Goal: Transaction & Acquisition: Purchase product/service

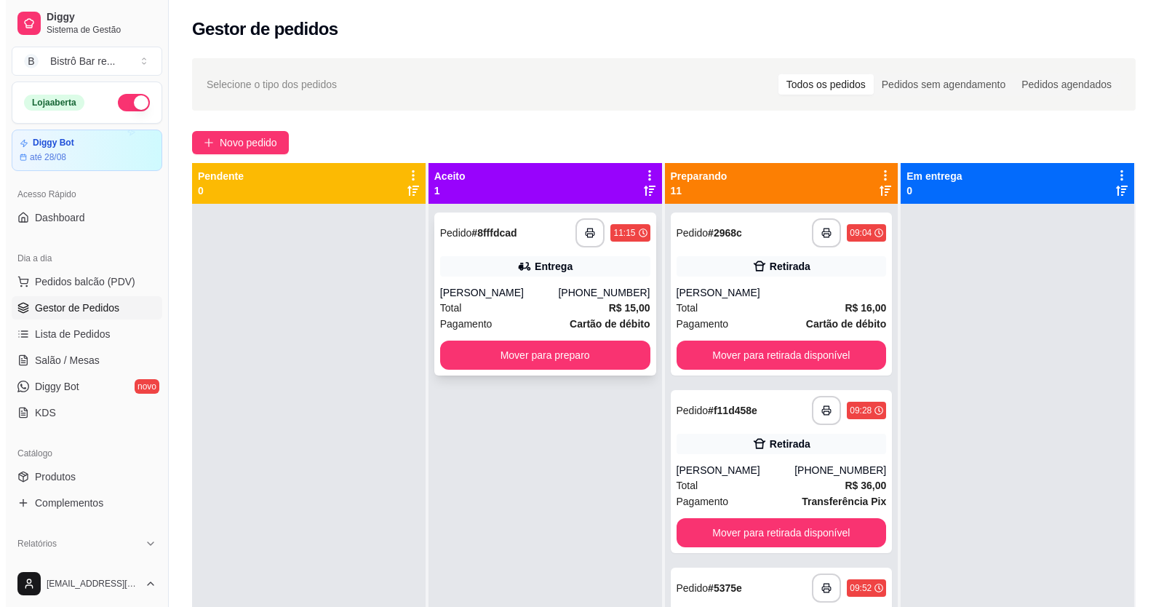
scroll to position [146, 0]
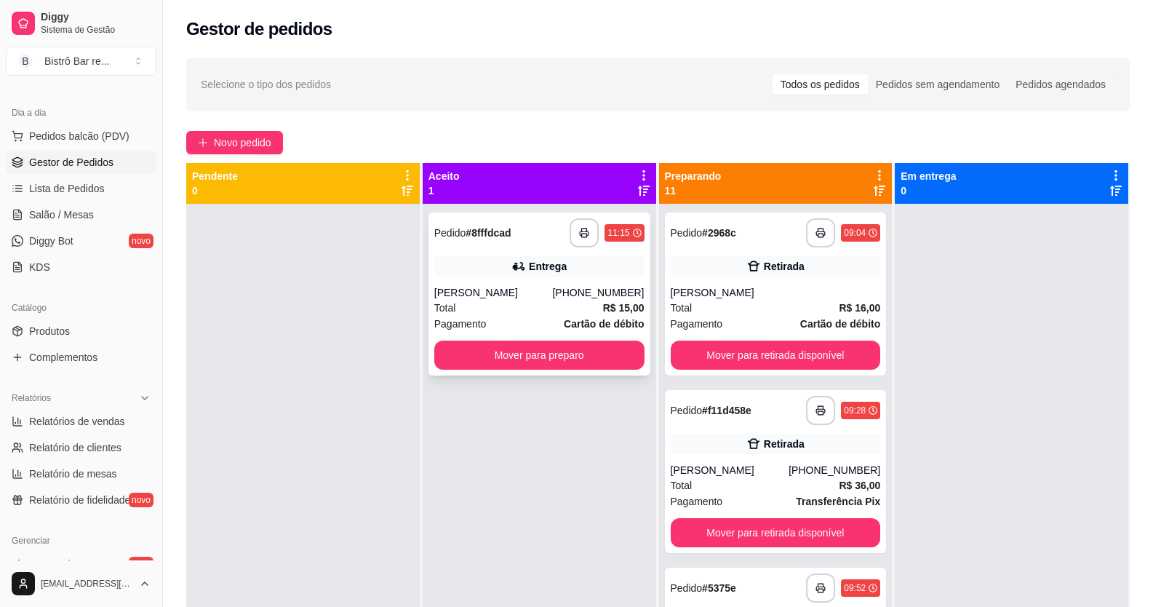
click at [473, 234] on strong "# 8fffdcad" at bounding box center [488, 233] width 45 height 12
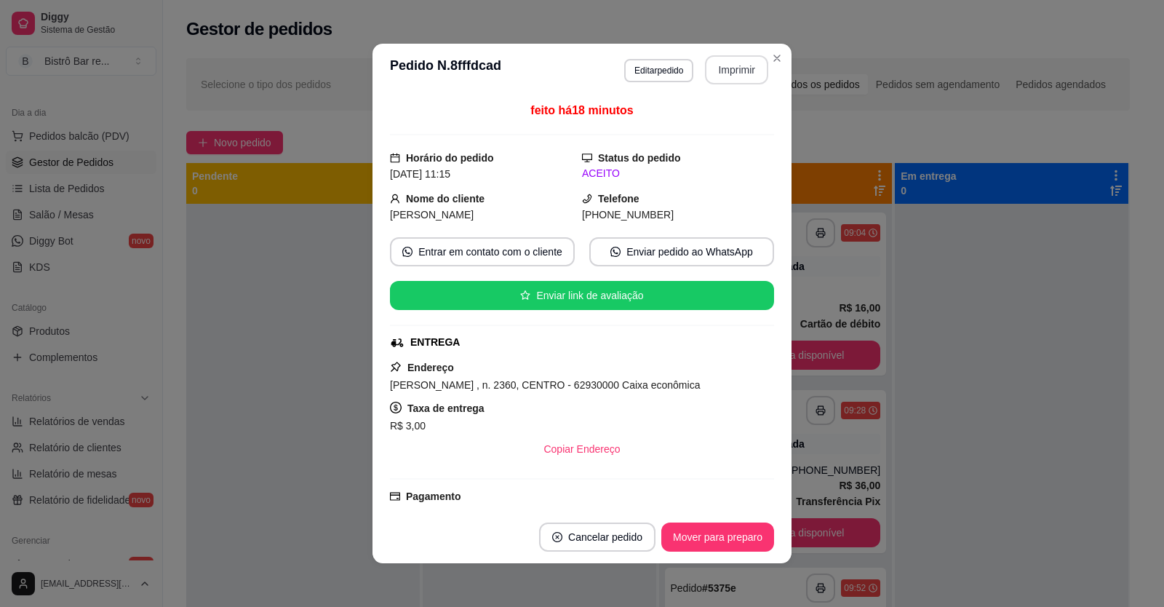
click at [726, 71] on button "Imprimir" at bounding box center [736, 69] width 63 height 29
click at [690, 533] on button "Mover para preparo" at bounding box center [718, 537] width 113 height 29
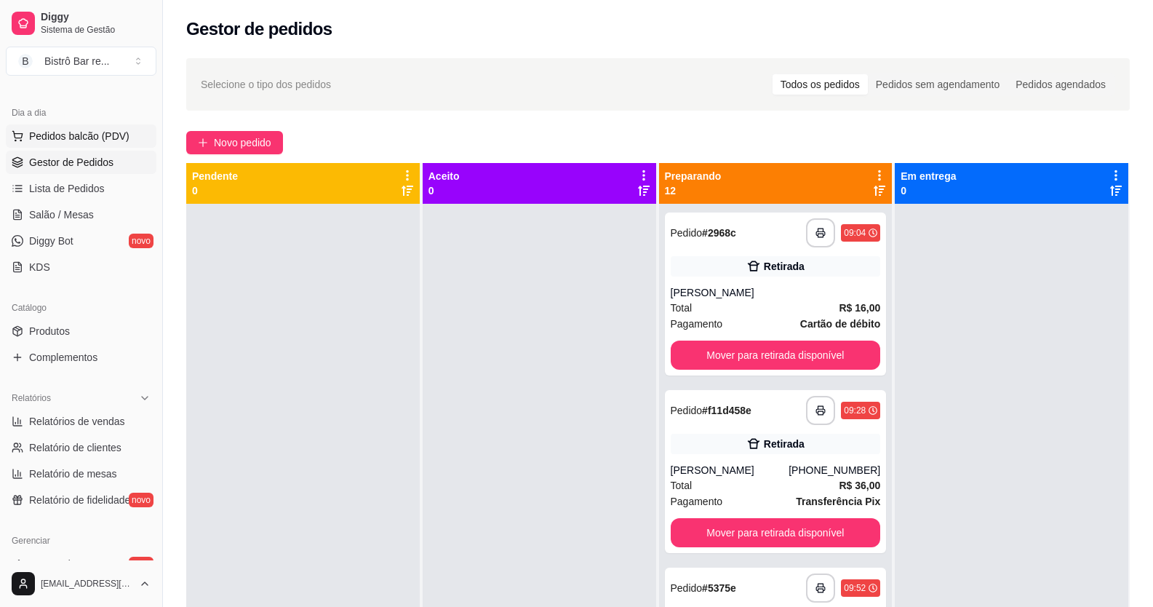
click at [84, 130] on span "Pedidos balcão (PDV)" at bounding box center [79, 136] width 100 height 15
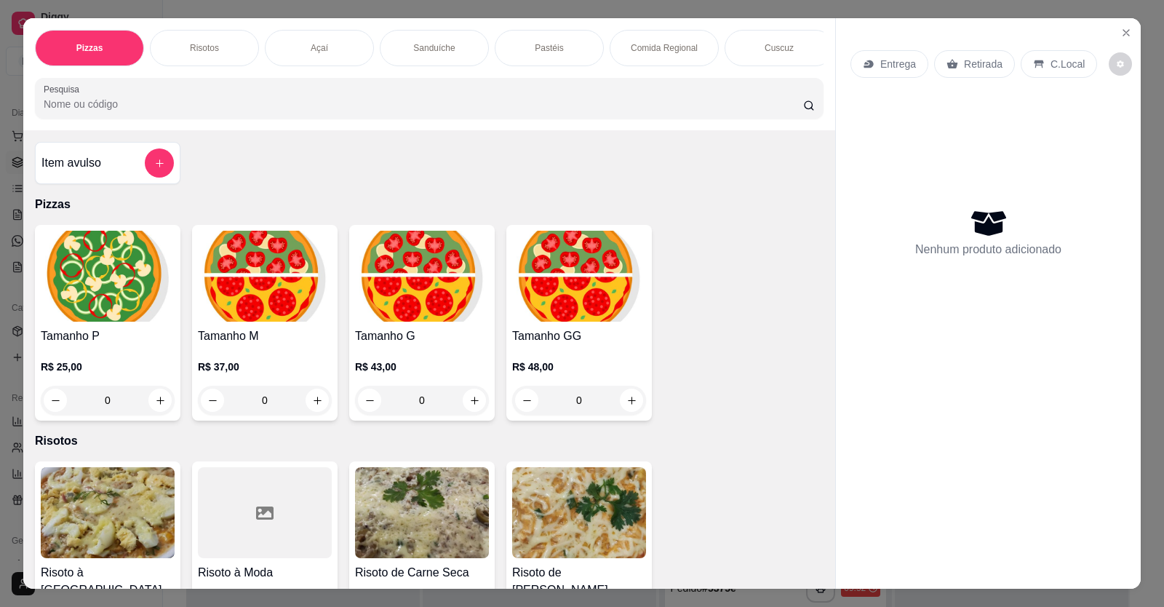
scroll to position [0, 691]
click at [702, 63] on div "Massas" at bounding box center [663, 48] width 109 height 36
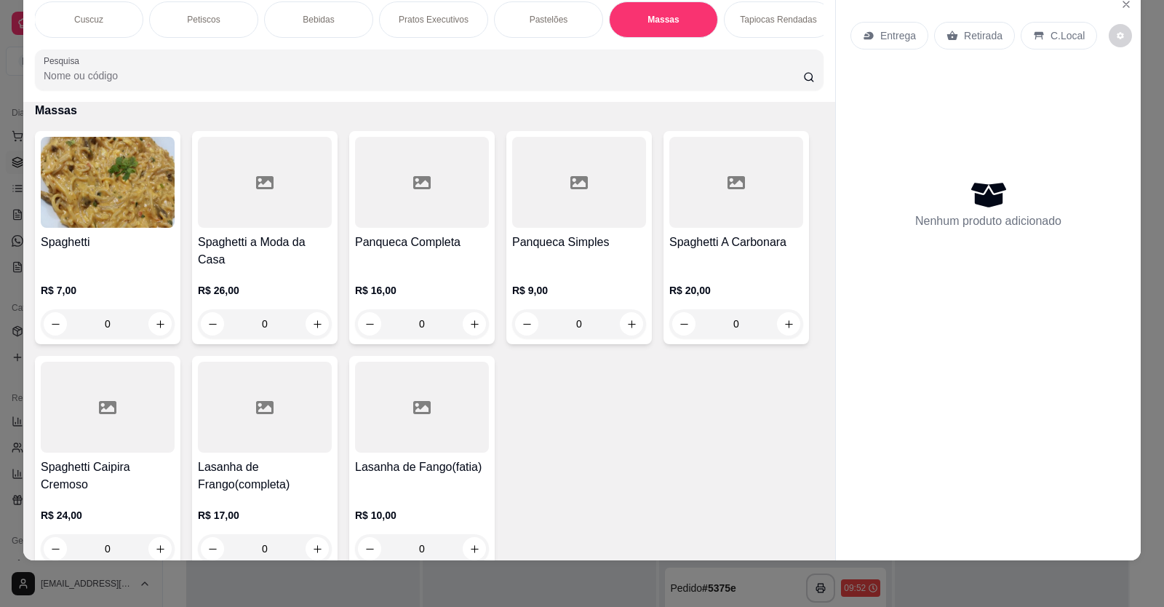
scroll to position [0, 1045]
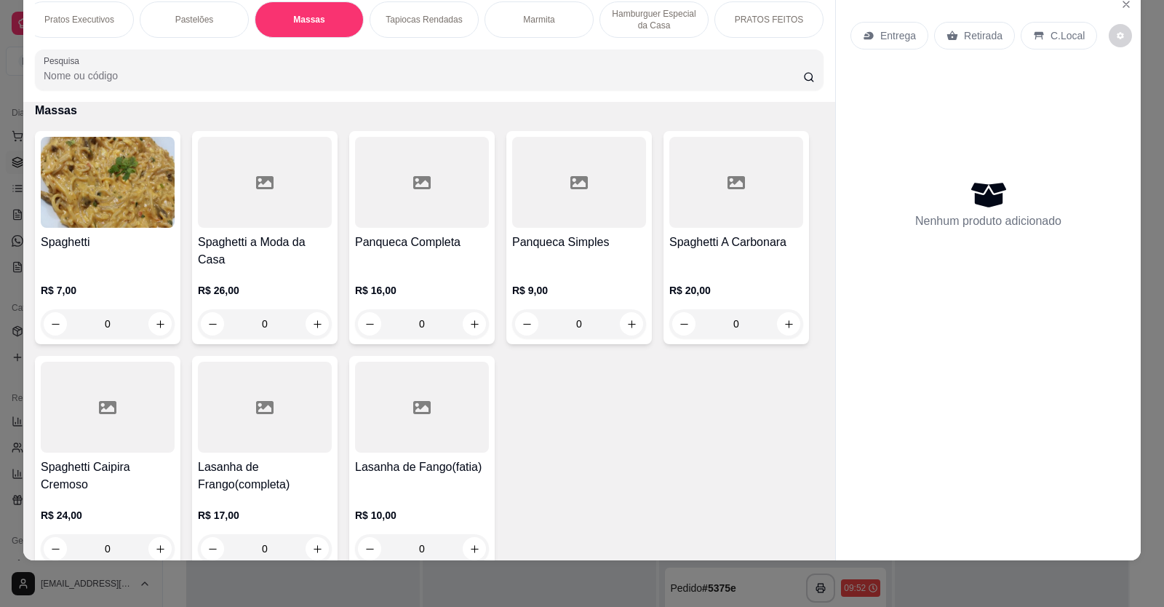
click at [554, 21] on div "Marmita" at bounding box center [539, 19] width 109 height 36
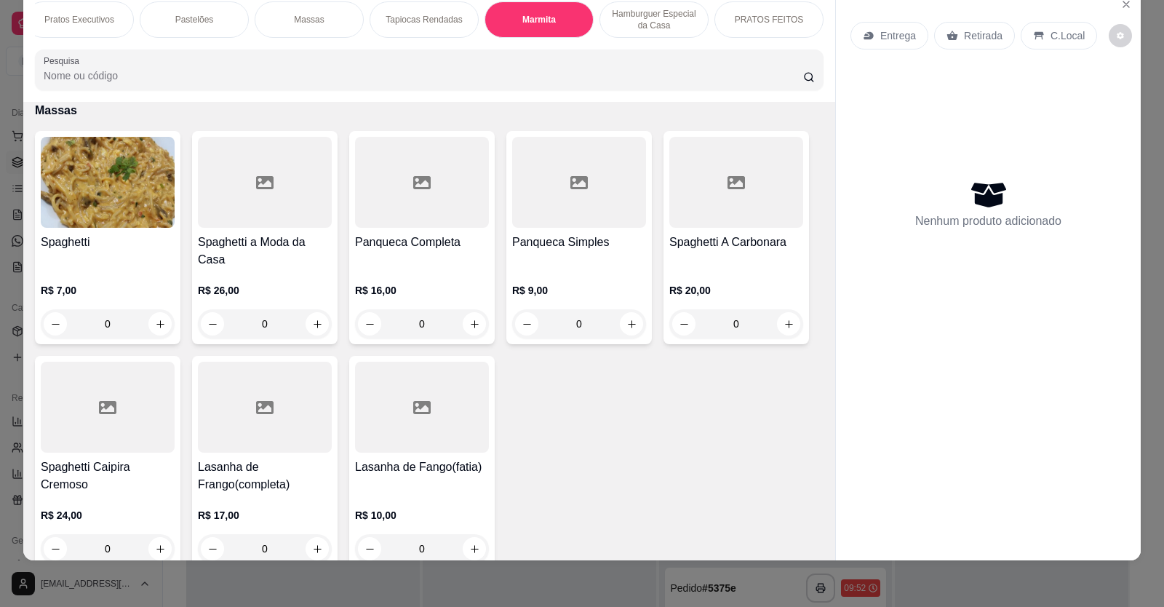
scroll to position [4334, 0]
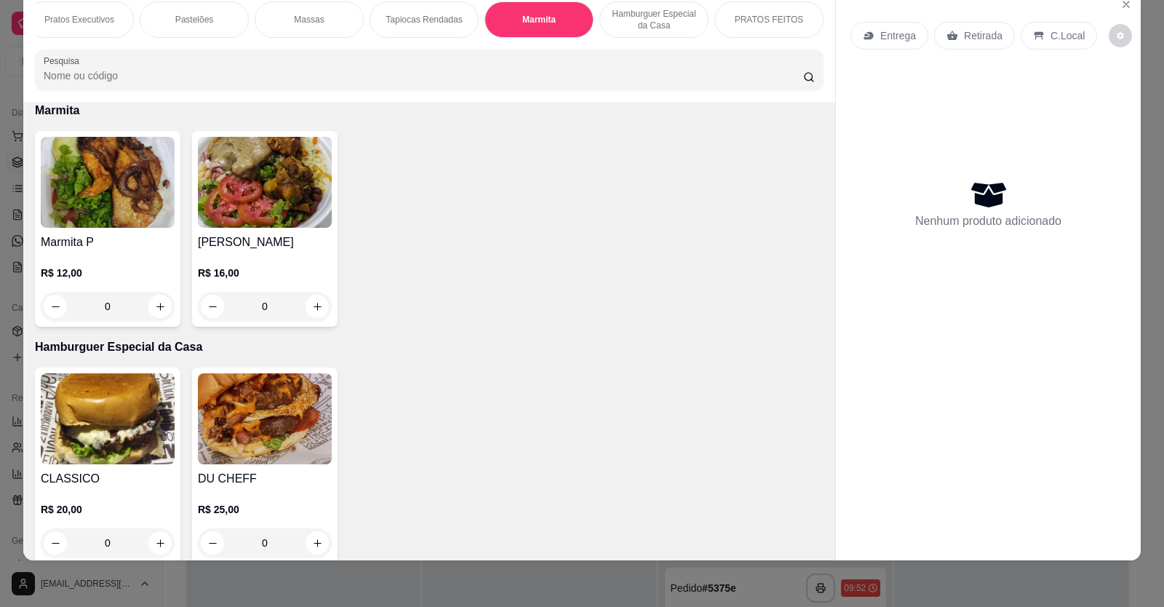
click at [159, 316] on div "0" at bounding box center [108, 306] width 134 height 29
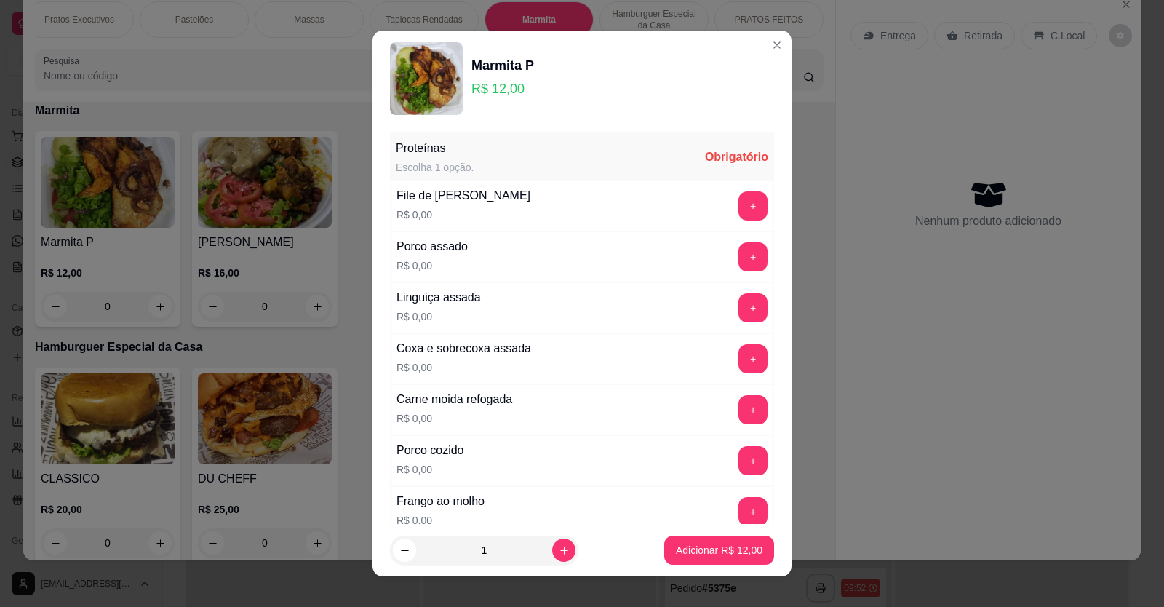
scroll to position [146, 0]
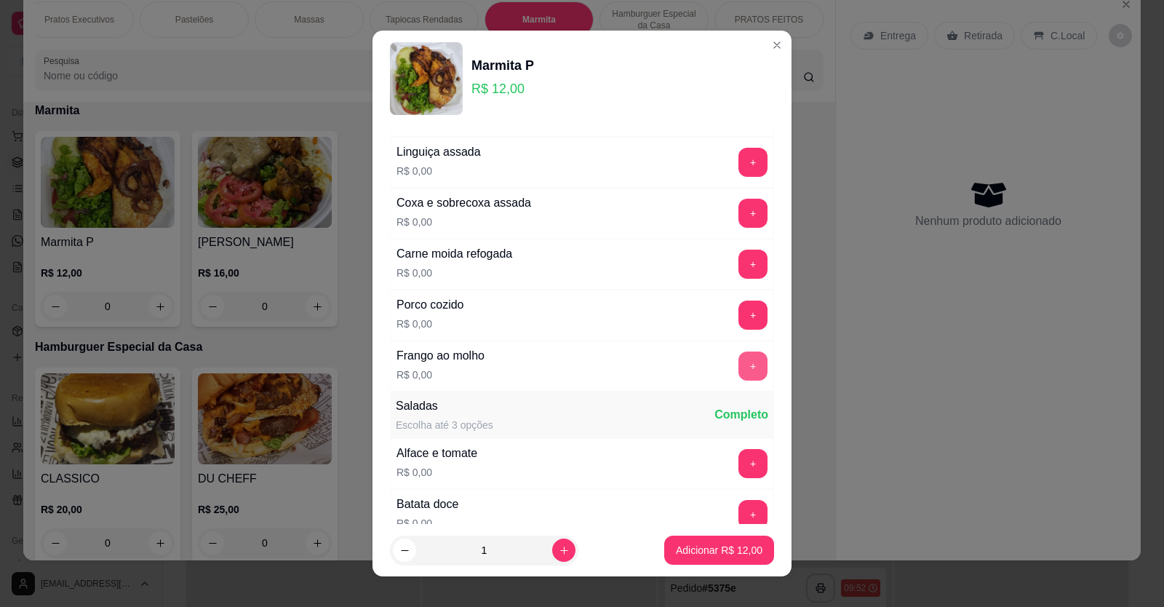
click at [739, 368] on button "+" at bounding box center [753, 366] width 29 height 29
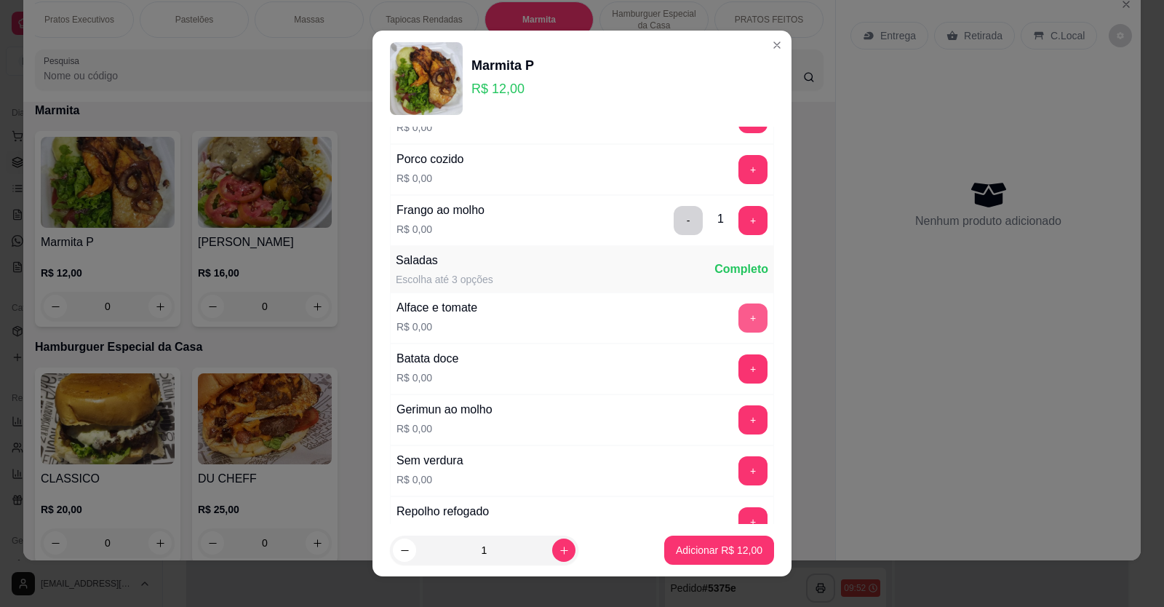
click at [739, 308] on button "+" at bounding box center [753, 317] width 29 height 29
click at [739, 365] on button "+" at bounding box center [753, 368] width 28 height 28
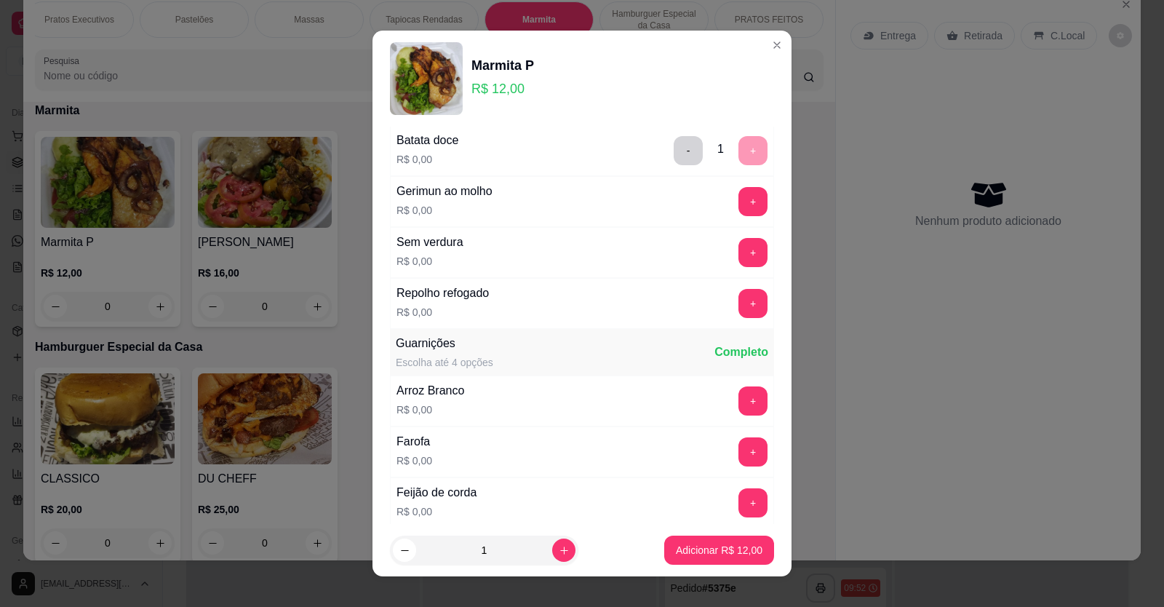
scroll to position [655, 0]
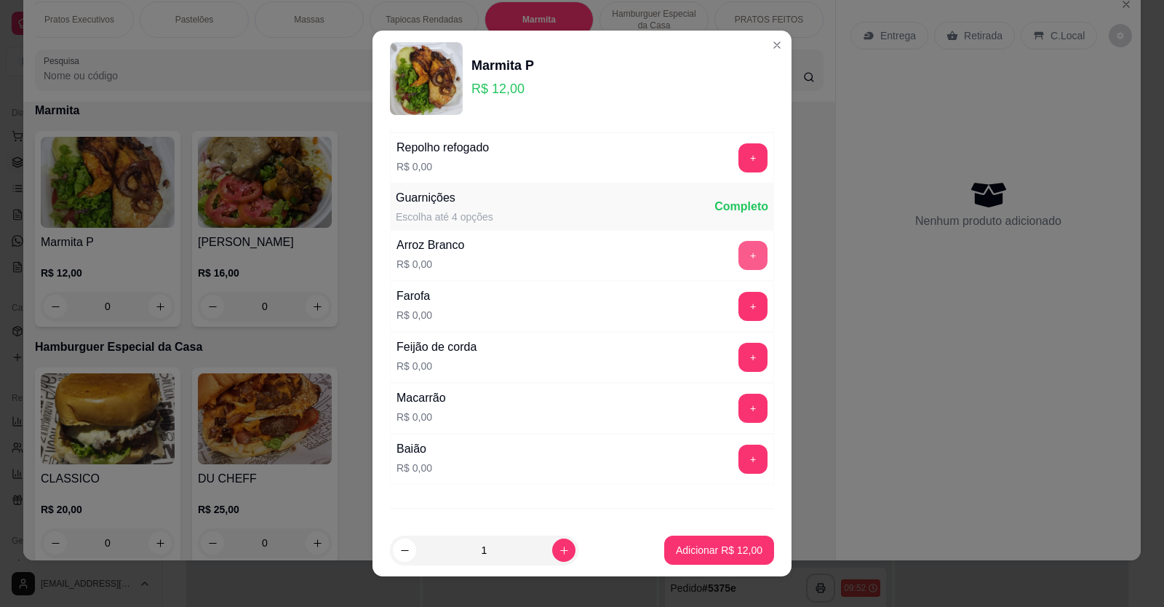
click at [739, 255] on button "+" at bounding box center [753, 255] width 29 height 29
click at [739, 365] on button "+" at bounding box center [753, 357] width 29 height 29
click at [691, 557] on button "Adicionar R$ 12,00" at bounding box center [719, 550] width 110 height 29
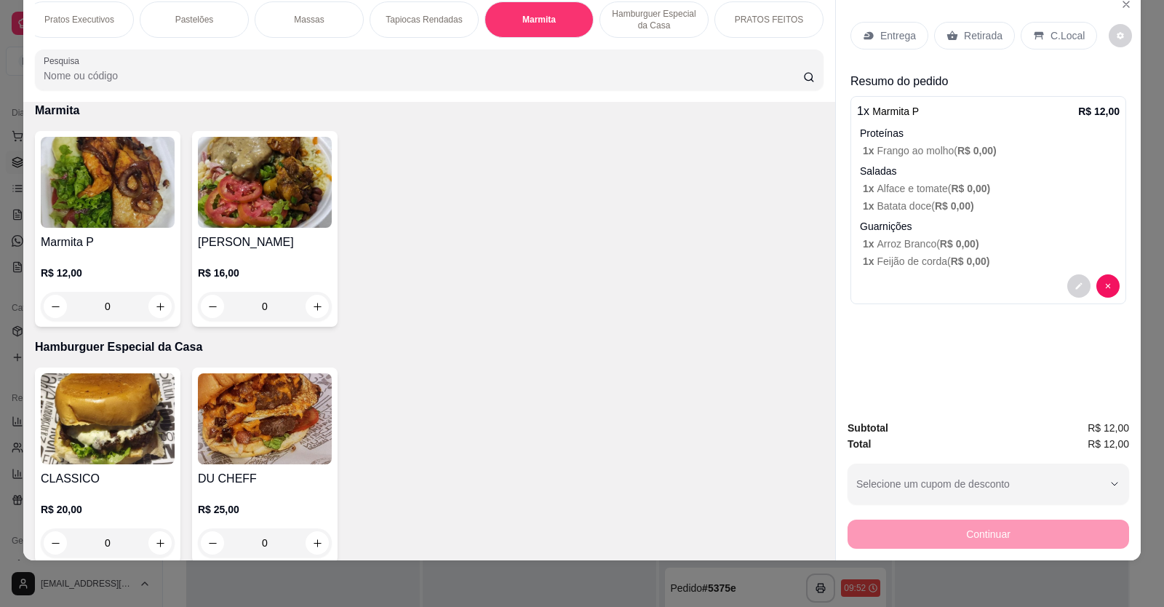
click at [964, 36] on p "Retirada" at bounding box center [983, 35] width 39 height 15
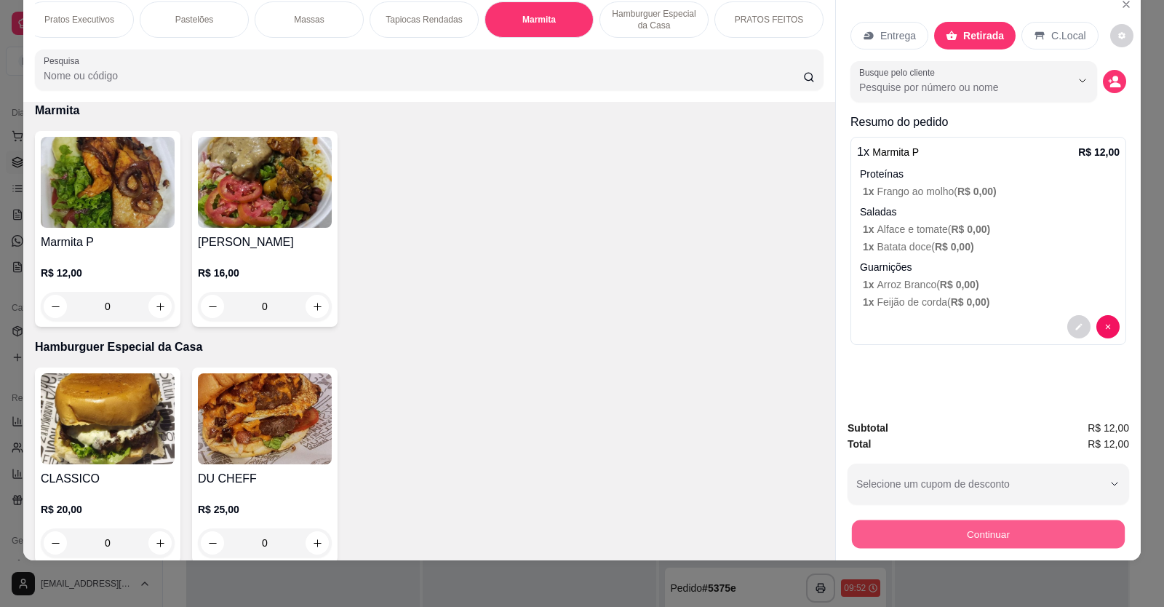
click at [995, 530] on button "Continuar" at bounding box center [988, 534] width 273 height 28
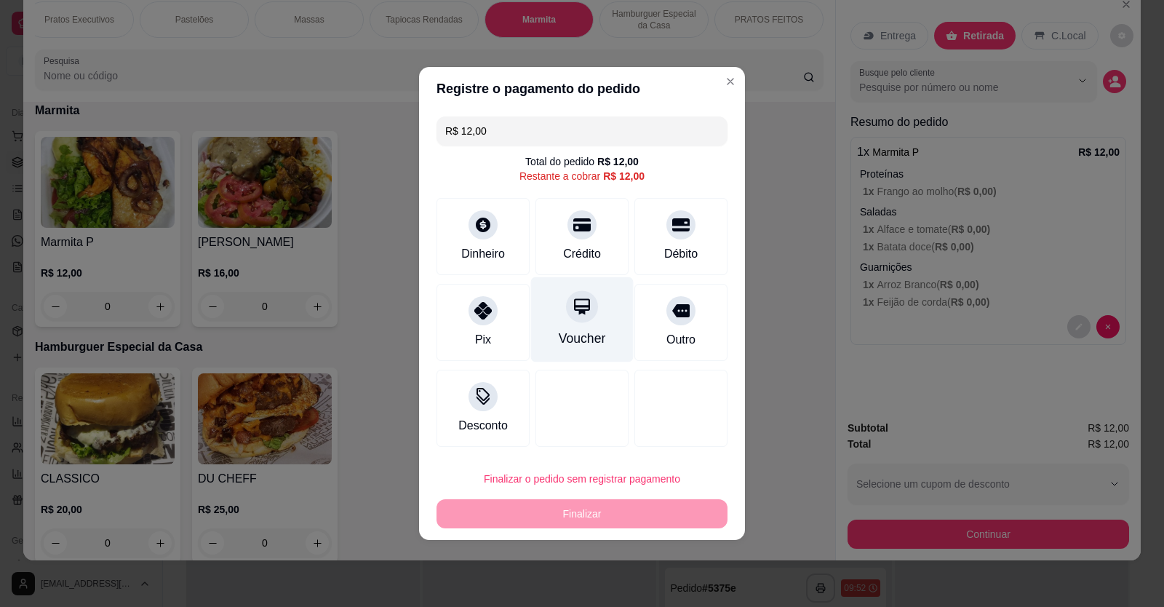
click at [574, 304] on icon at bounding box center [582, 306] width 16 height 16
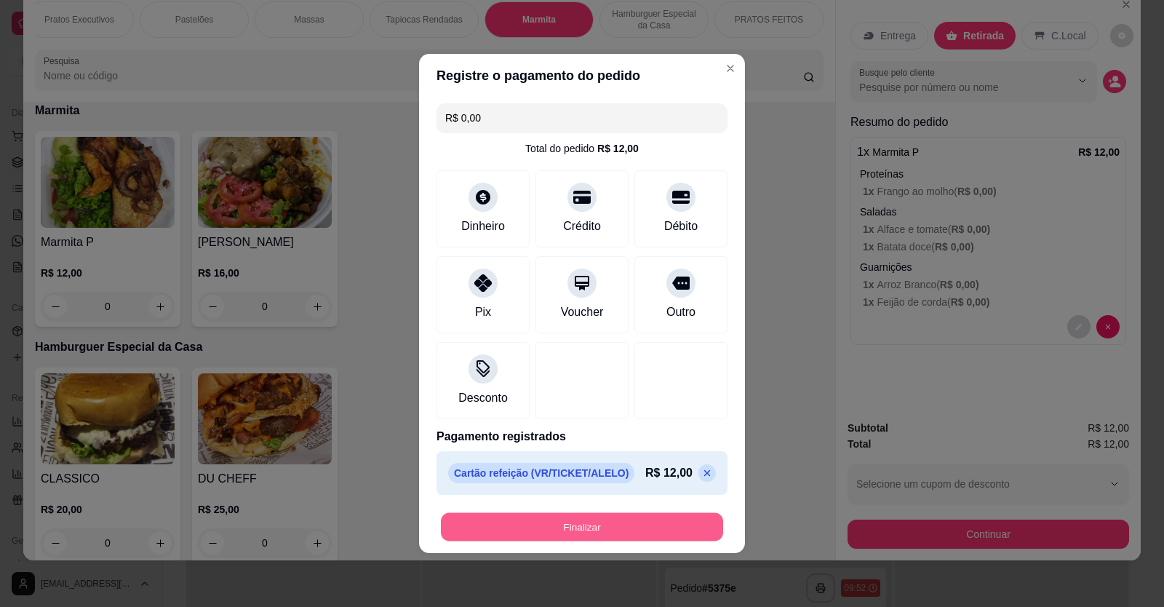
click at [548, 522] on button "Finalizar" at bounding box center [582, 527] width 282 height 28
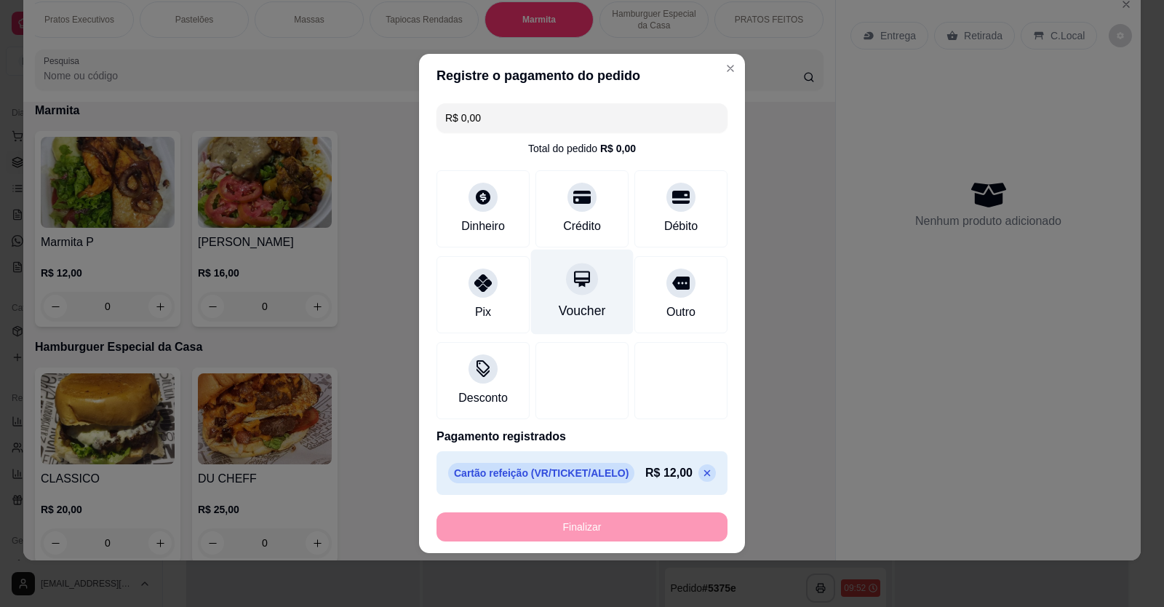
type input "-R$ 12,00"
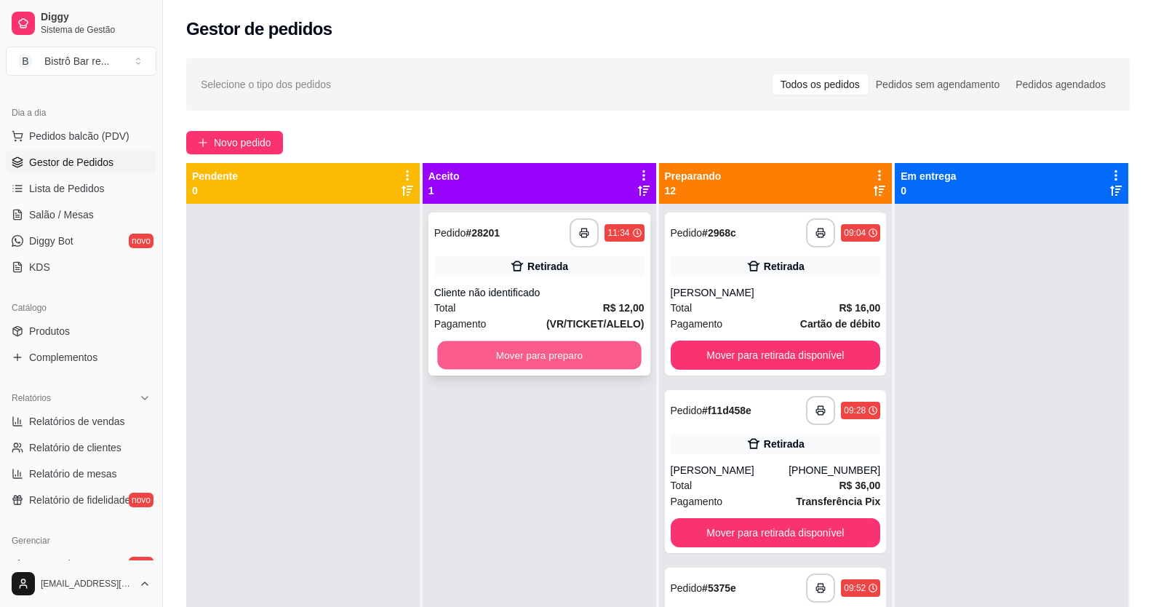
click at [515, 357] on button "Mover para preparo" at bounding box center [539, 355] width 204 height 28
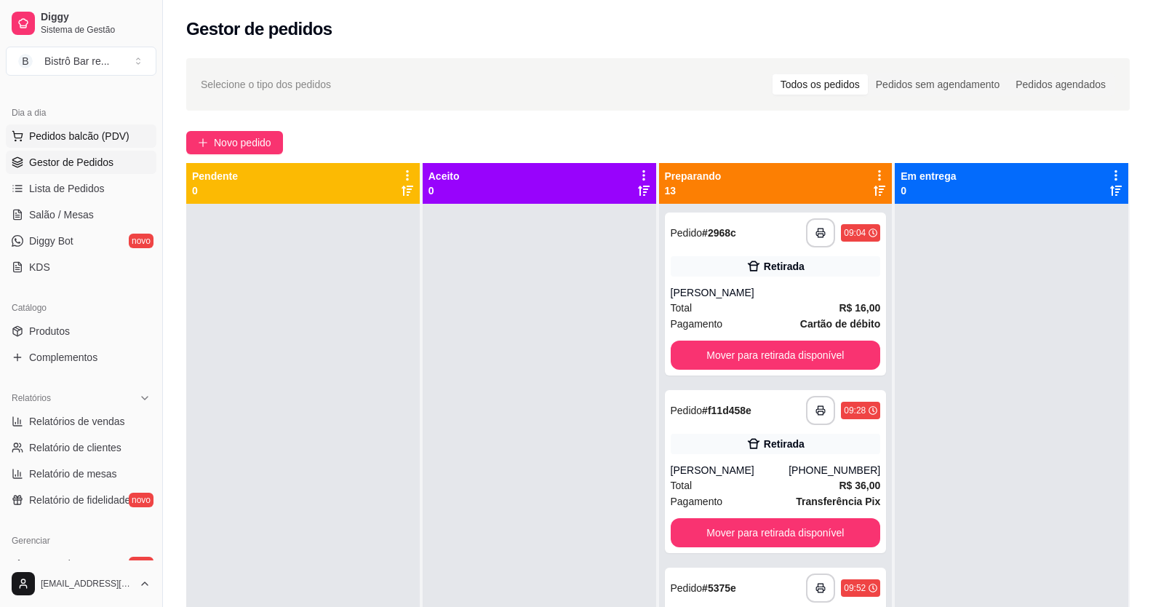
click at [68, 140] on span "Pedidos balcão (PDV)" at bounding box center [79, 136] width 100 height 15
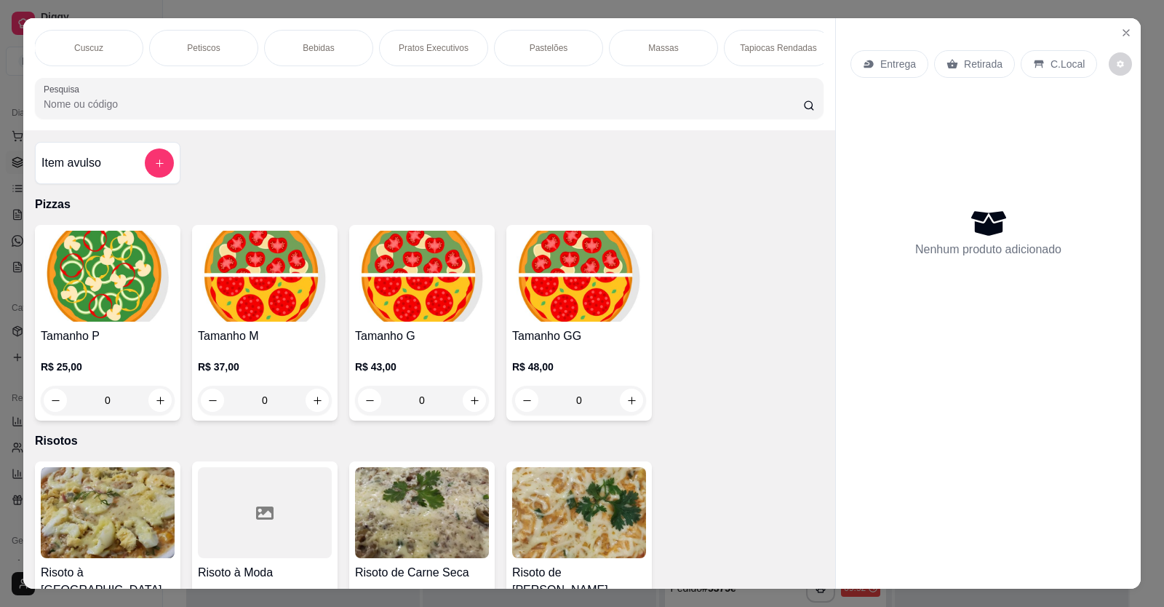
scroll to position [0, 1045]
click at [536, 46] on p "Marmita" at bounding box center [538, 48] width 31 height 12
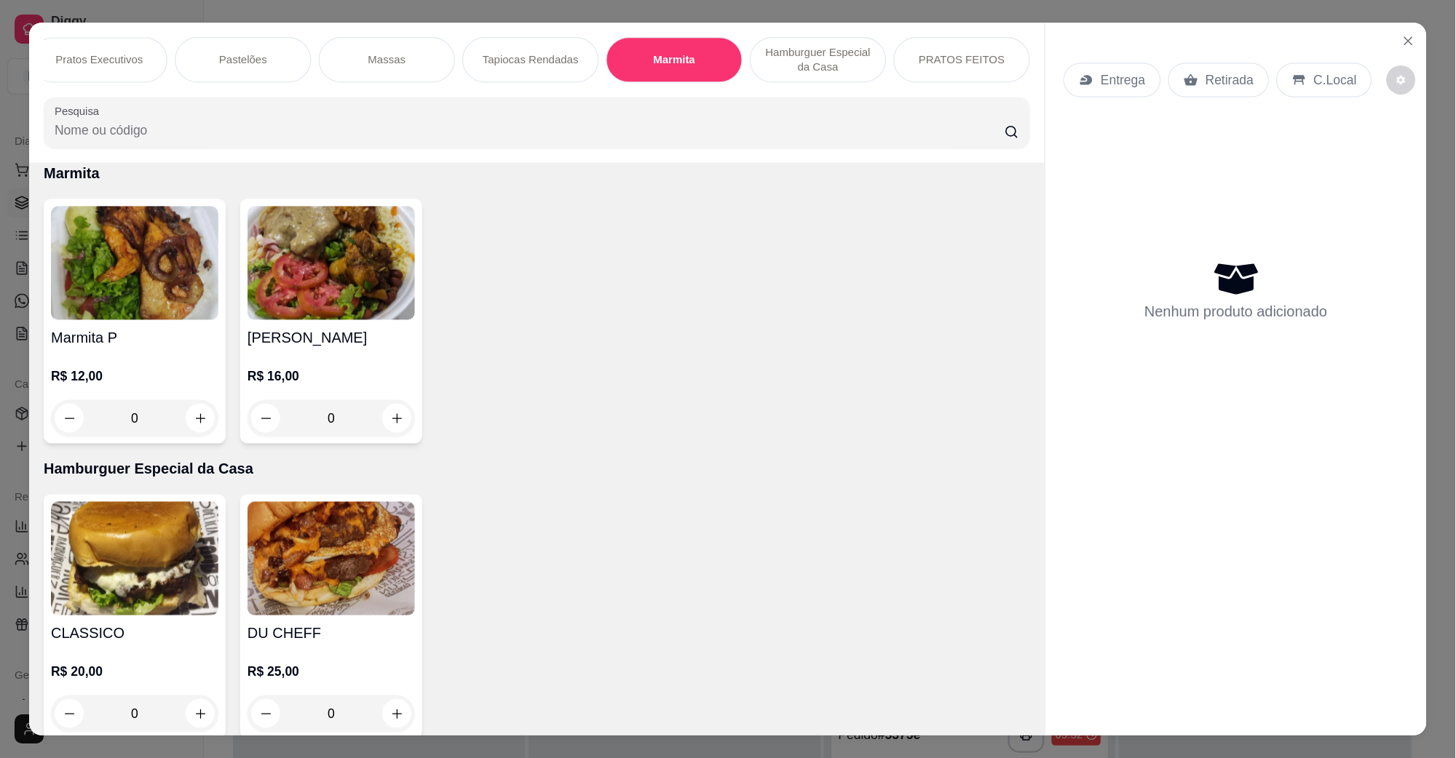
scroll to position [28, 0]
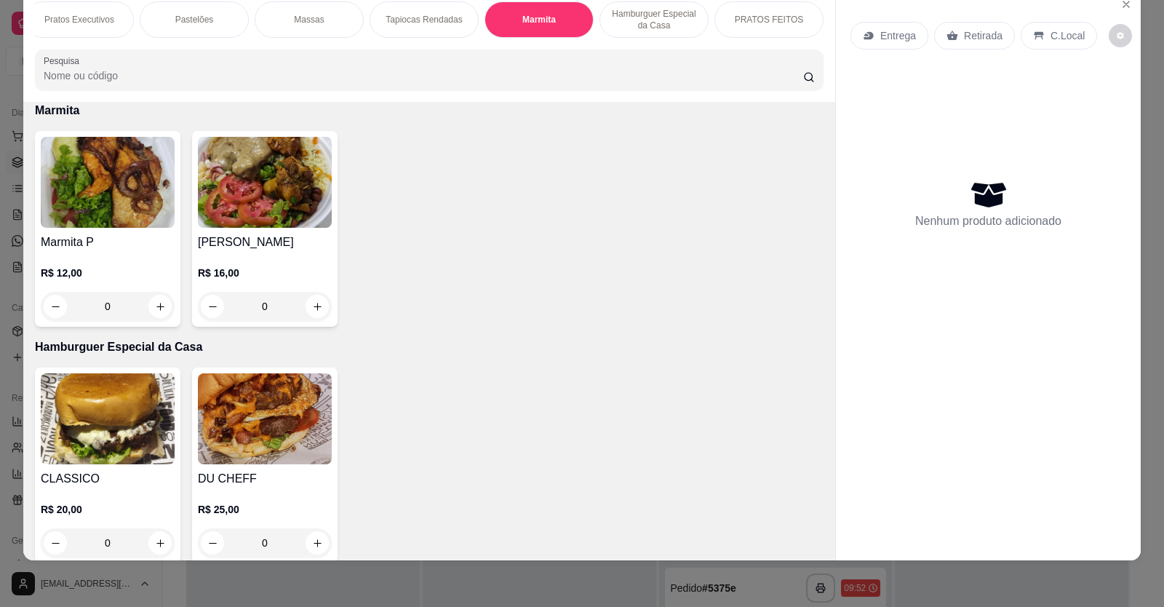
click at [153, 317] on div "0" at bounding box center [108, 306] width 134 height 29
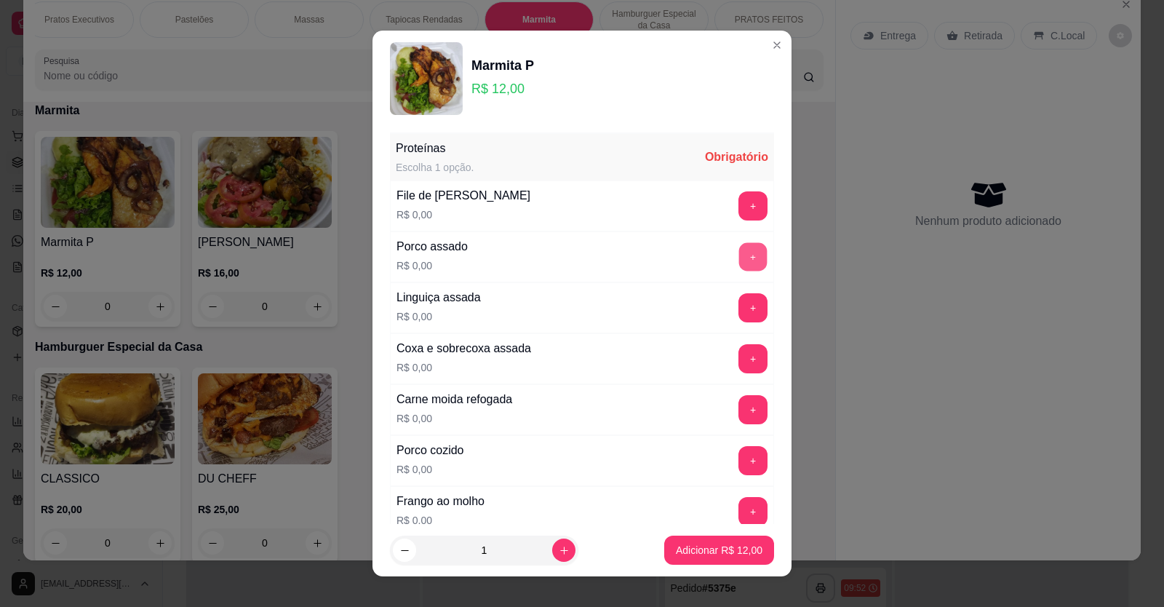
click at [739, 255] on button "+" at bounding box center [753, 256] width 28 height 28
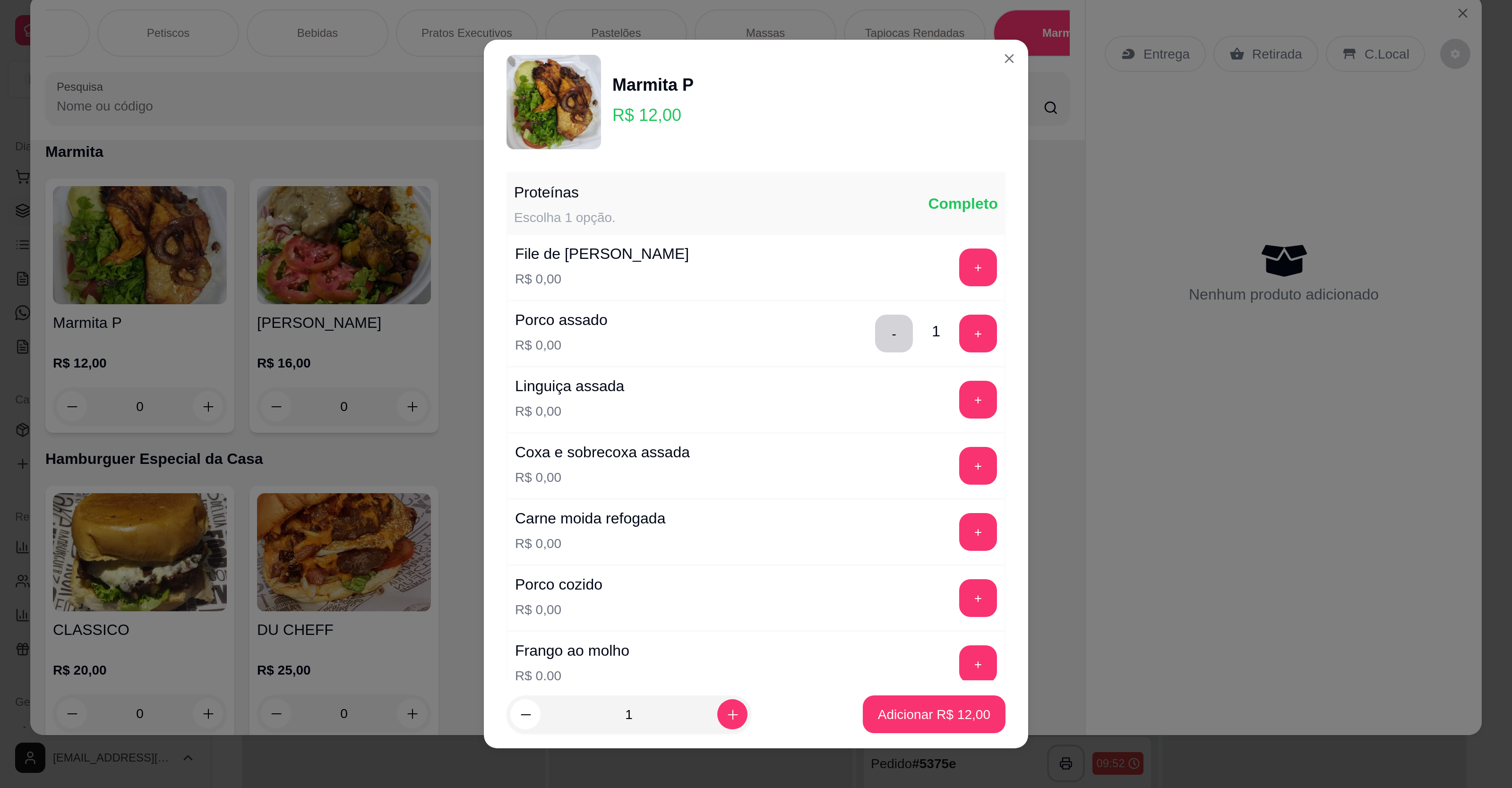
scroll to position [2813, 0]
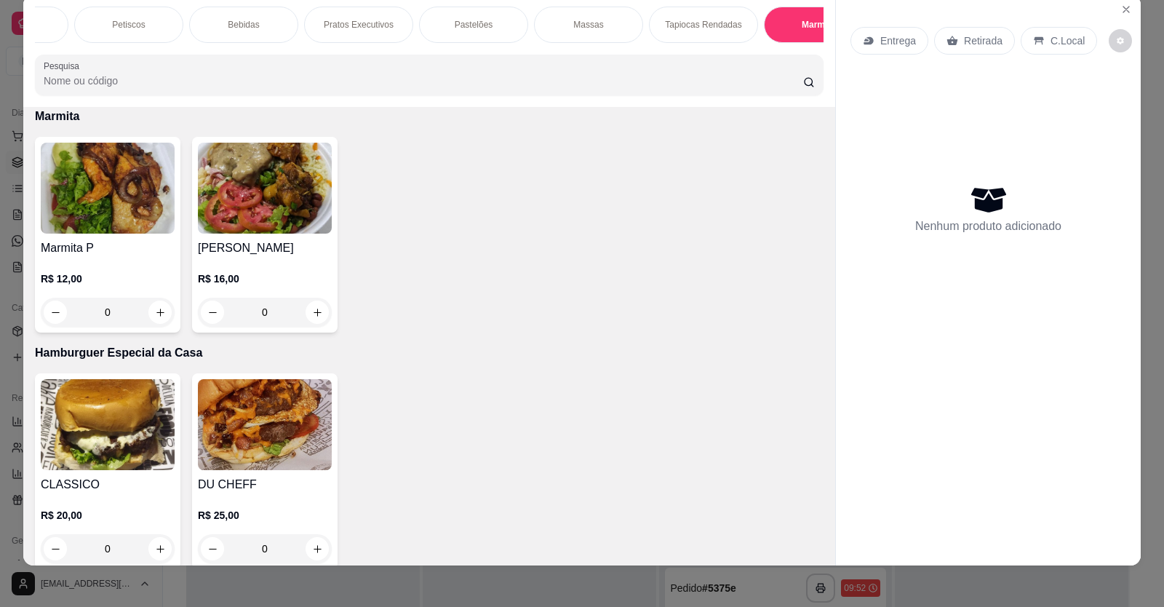
click at [147, 323] on div "0" at bounding box center [108, 312] width 134 height 29
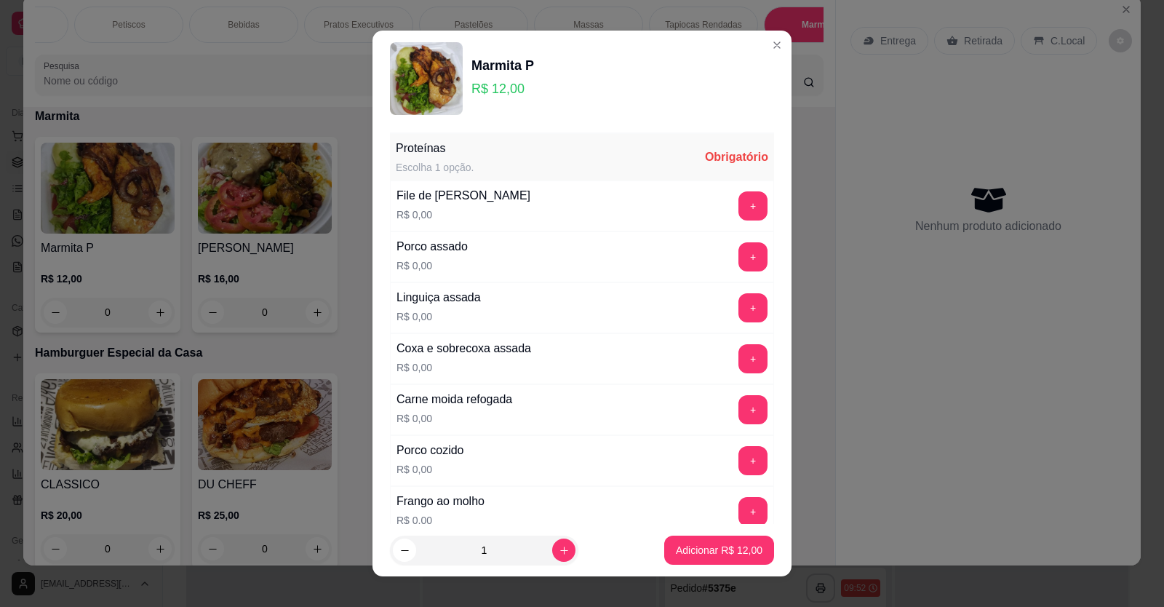
click at [733, 253] on div "+" at bounding box center [753, 256] width 41 height 29
click at [739, 256] on button "+" at bounding box center [753, 256] width 29 height 29
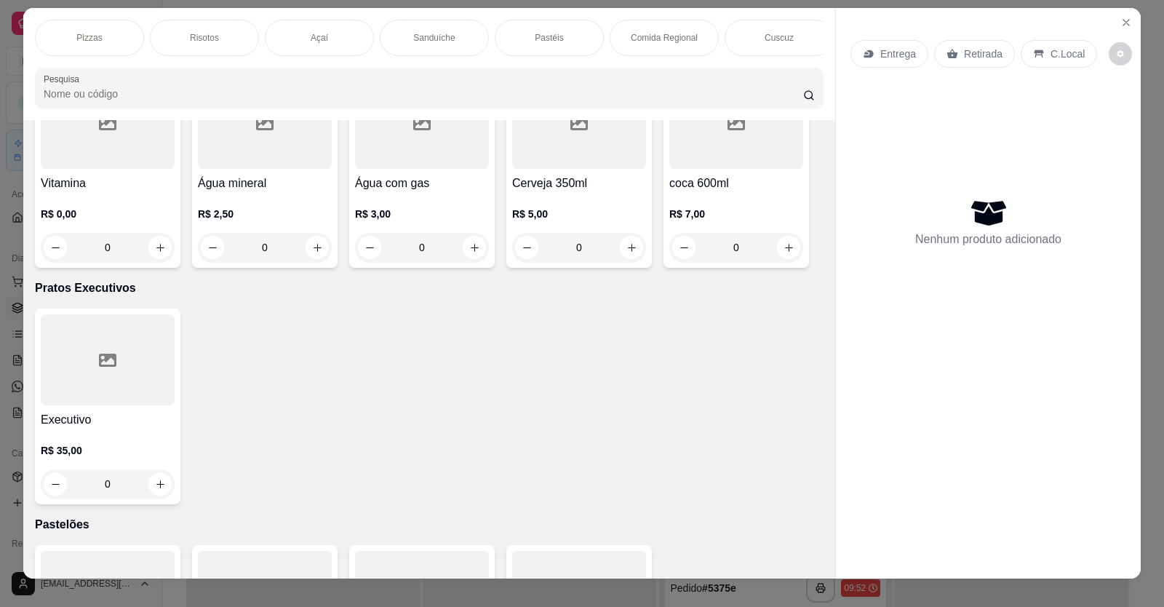
drag, startPoint x: 539, startPoint y: 473, endPoint x: 859, endPoint y: 305, distance: 361.7
drag, startPoint x: 859, startPoint y: 305, endPoint x: 734, endPoint y: 530, distance: 257.4
click at [734, 530] on p "Pastelões" at bounding box center [429, 524] width 789 height 17
click at [557, 28] on div "Marmita" at bounding box center [539, 38] width 109 height 36
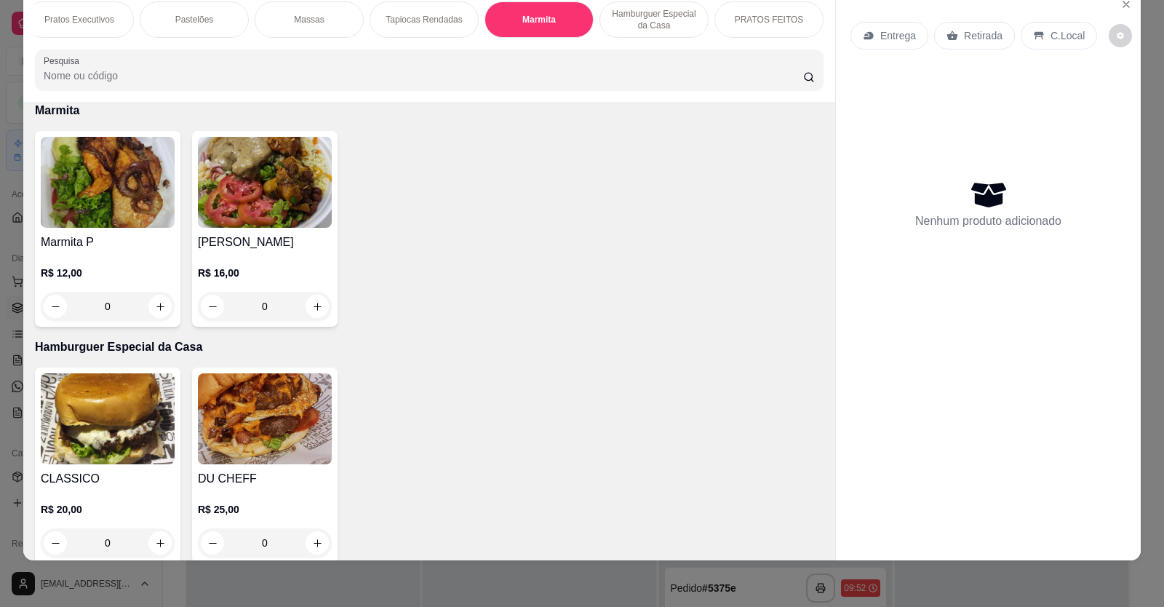
click at [154, 319] on div "0" at bounding box center [108, 306] width 134 height 29
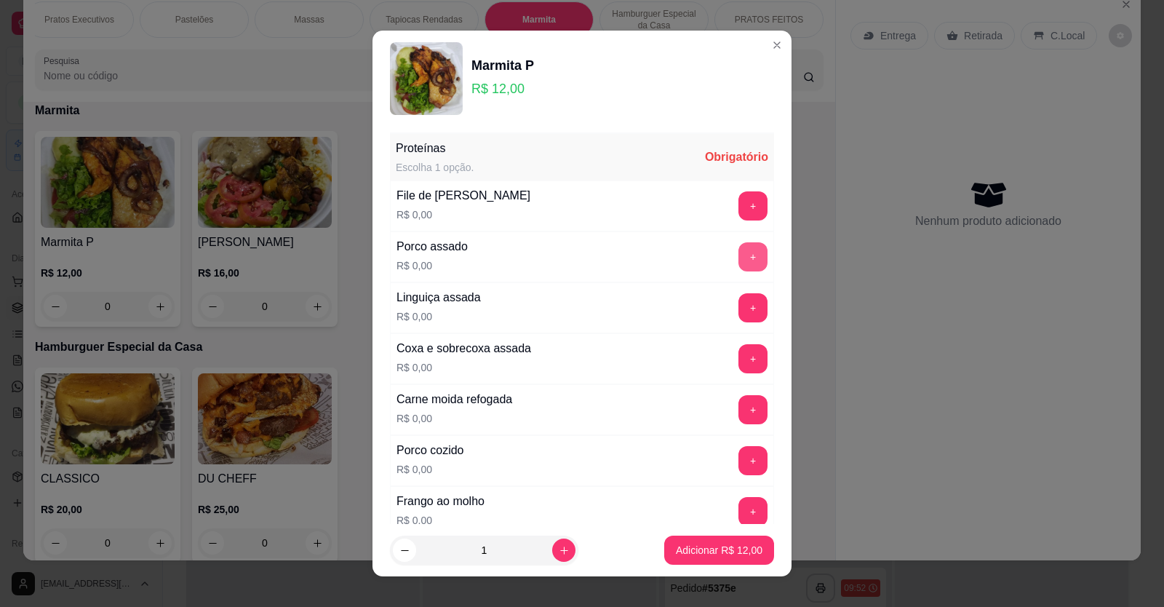
click at [739, 254] on button "+" at bounding box center [753, 256] width 29 height 29
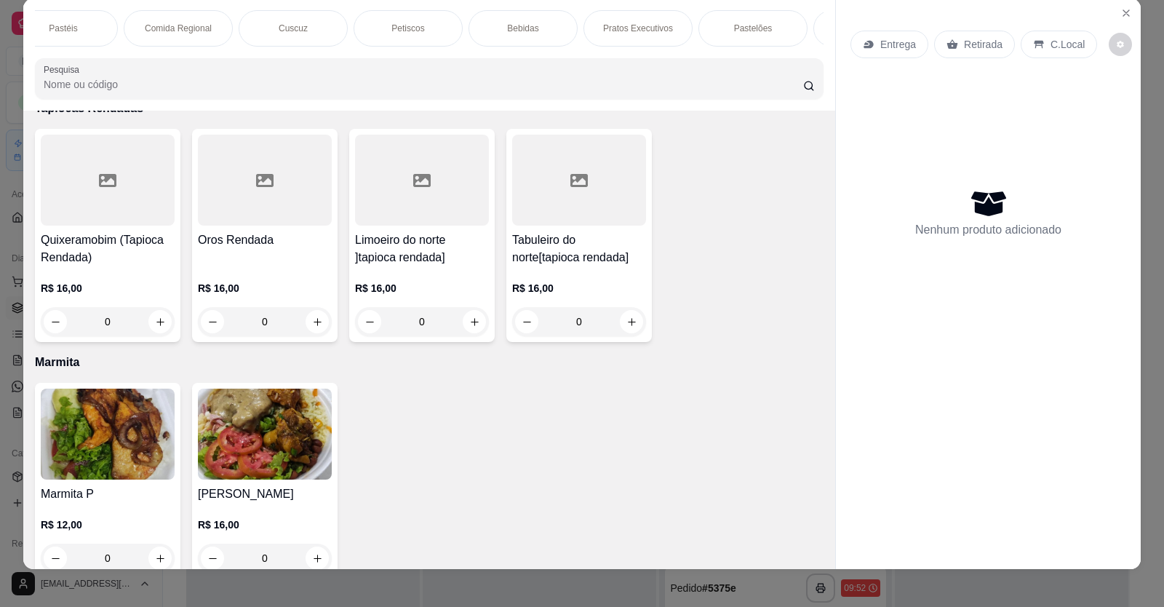
drag, startPoint x: 1080, startPoint y: 326, endPoint x: 1071, endPoint y: 277, distance: 50.3
click at [1080, 311] on div "Nenhum produto adicionado" at bounding box center [989, 212] width 276 height 285
